Goal: Use online tool/utility: Utilize a website feature to perform a specific function

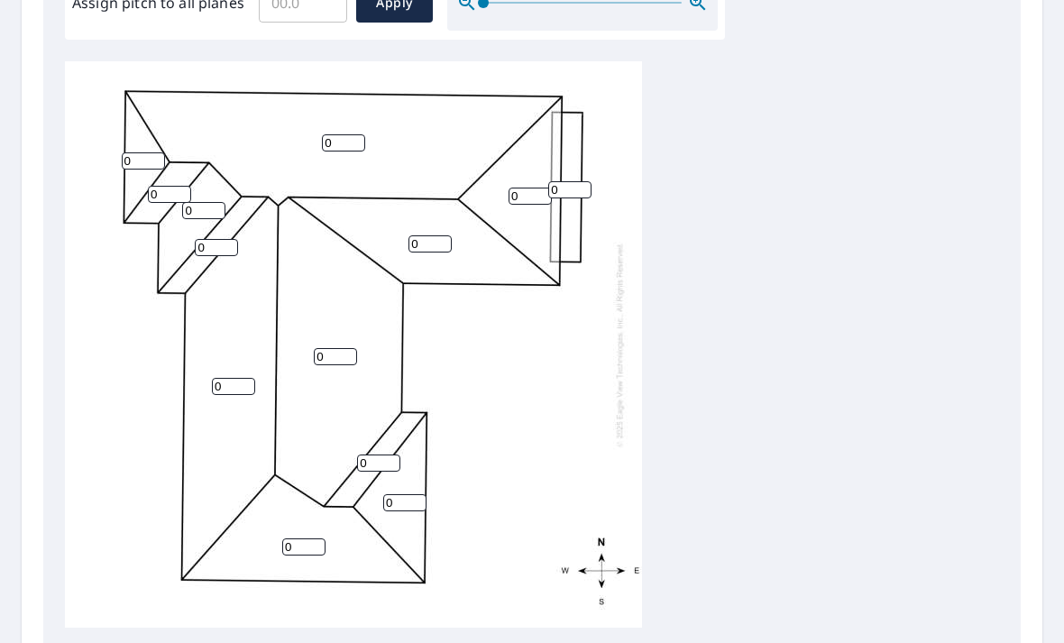
scroll to position [597, 0]
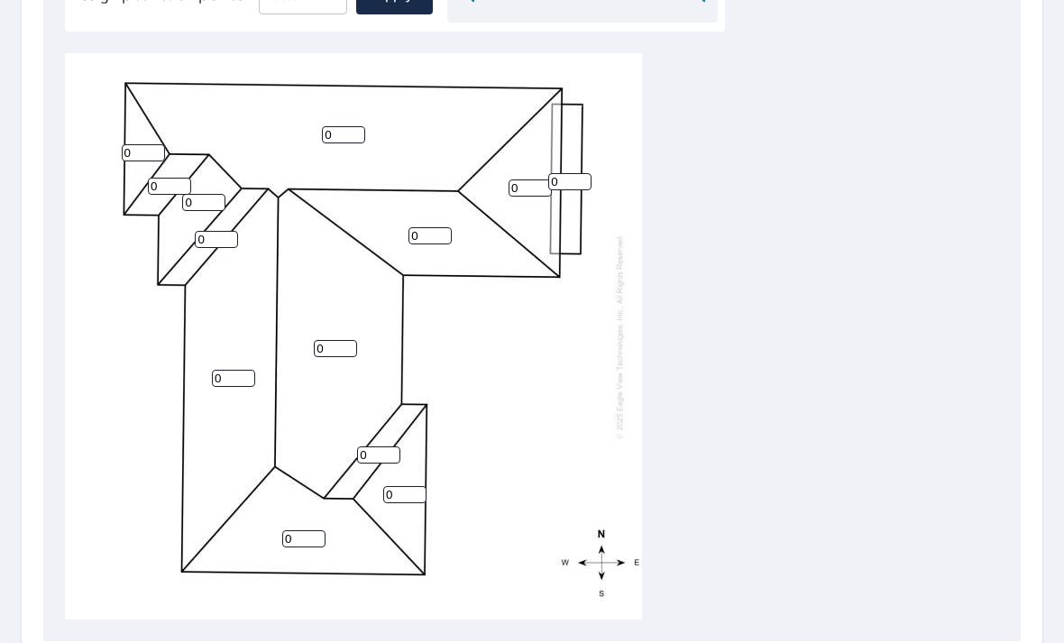
click at [582, 173] on input "0" at bounding box center [569, 181] width 43 height 17
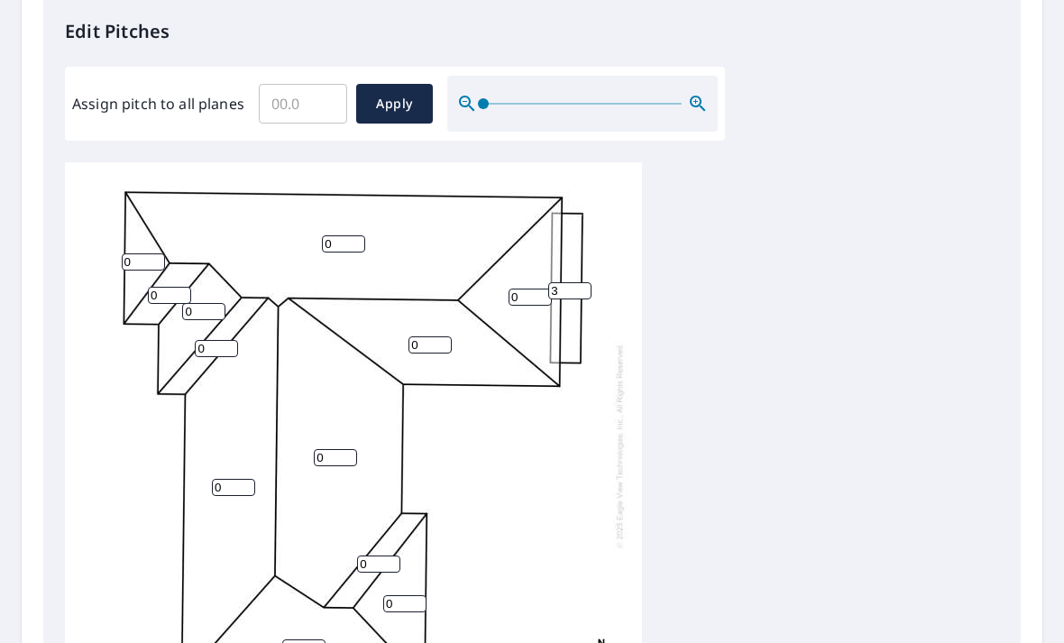
scroll to position [332, 0]
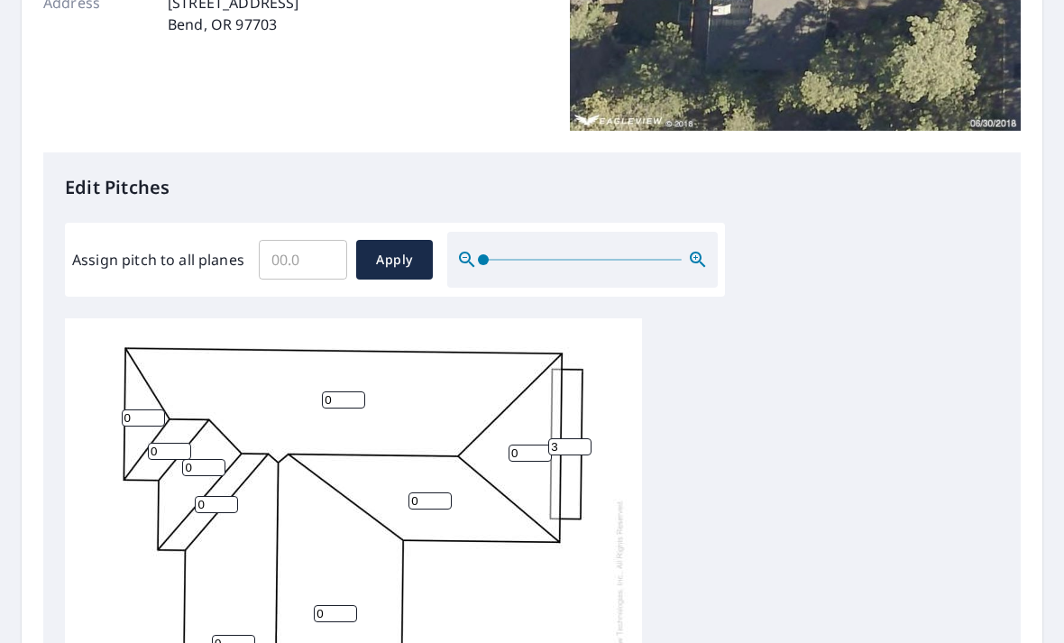
type input "3"
click at [319, 246] on input "Assign pitch to all planes" at bounding box center [303, 259] width 88 height 50
type input "7"
click at [410, 249] on span "Apply" at bounding box center [394, 260] width 48 height 23
type input "7"
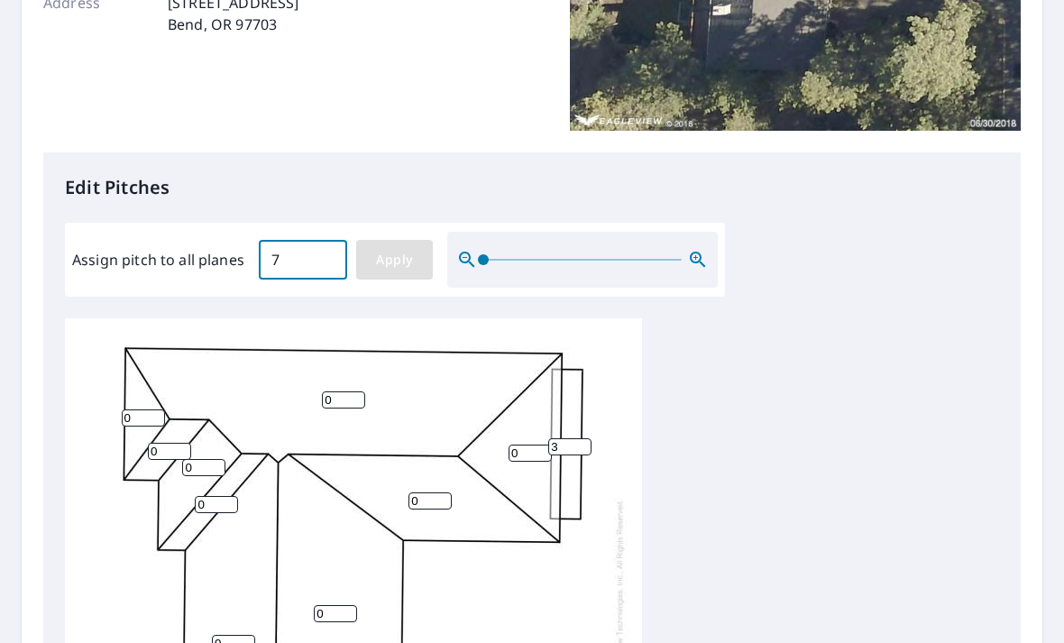
type input "7"
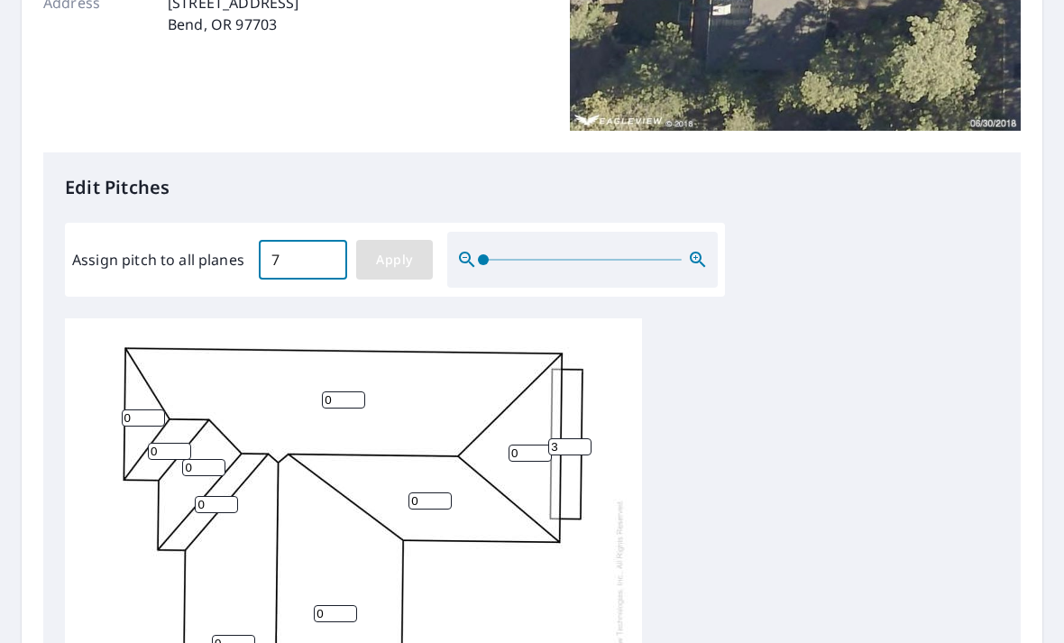
type input "7"
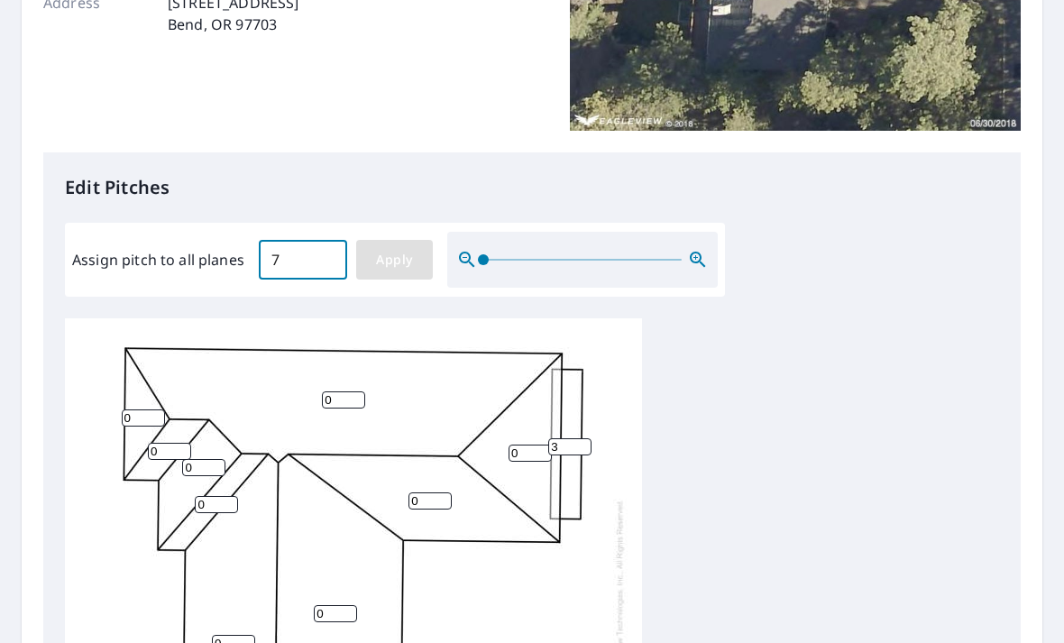
type input "7"
click at [577, 438] on input "7" at bounding box center [569, 446] width 43 height 17
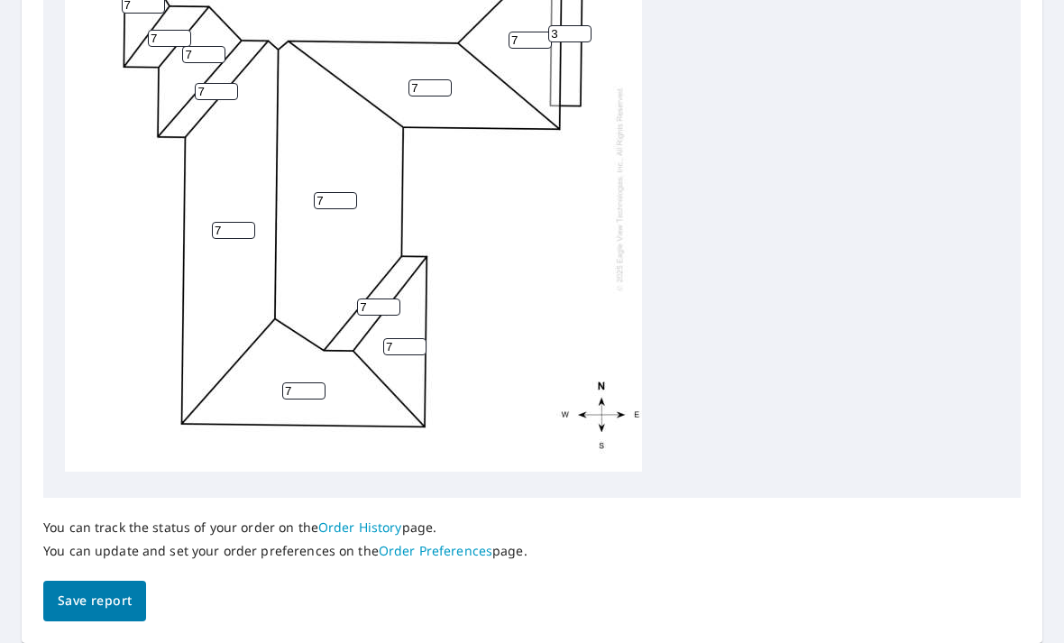
scroll to position [739, 0]
type input "3"
click at [124, 581] on button "Save report" at bounding box center [94, 601] width 103 height 41
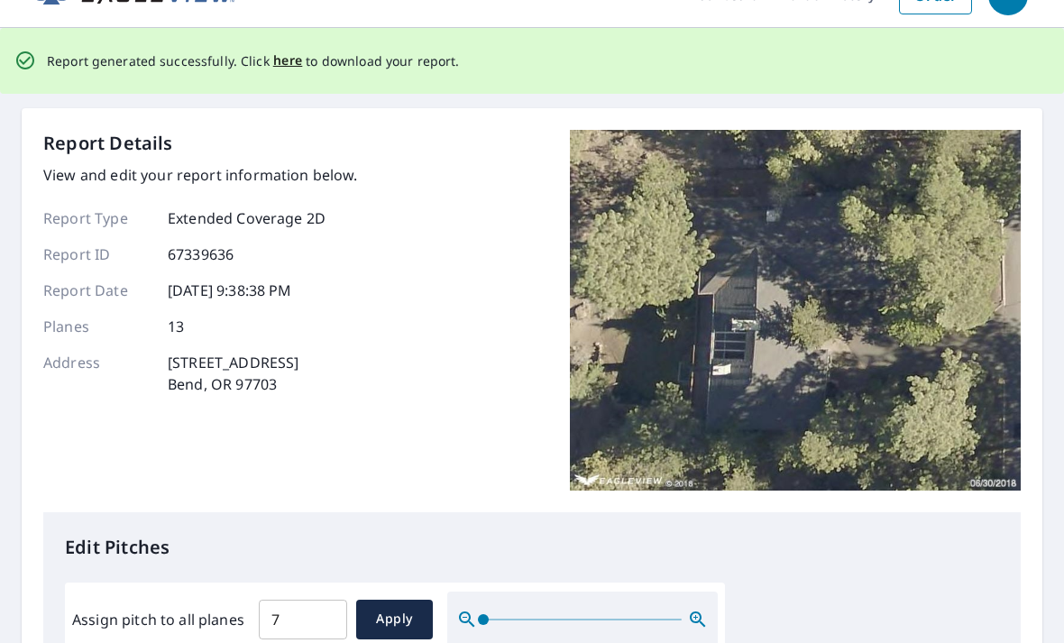
scroll to position [0, 0]
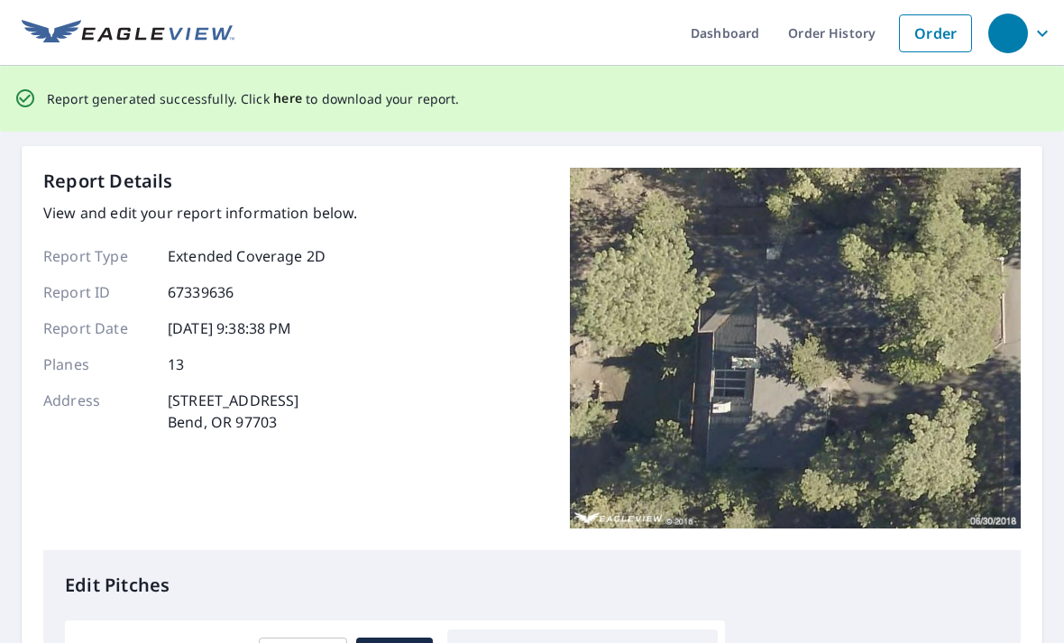
click at [288, 103] on span "here" at bounding box center [288, 98] width 30 height 23
